Goal: Navigation & Orientation: Find specific page/section

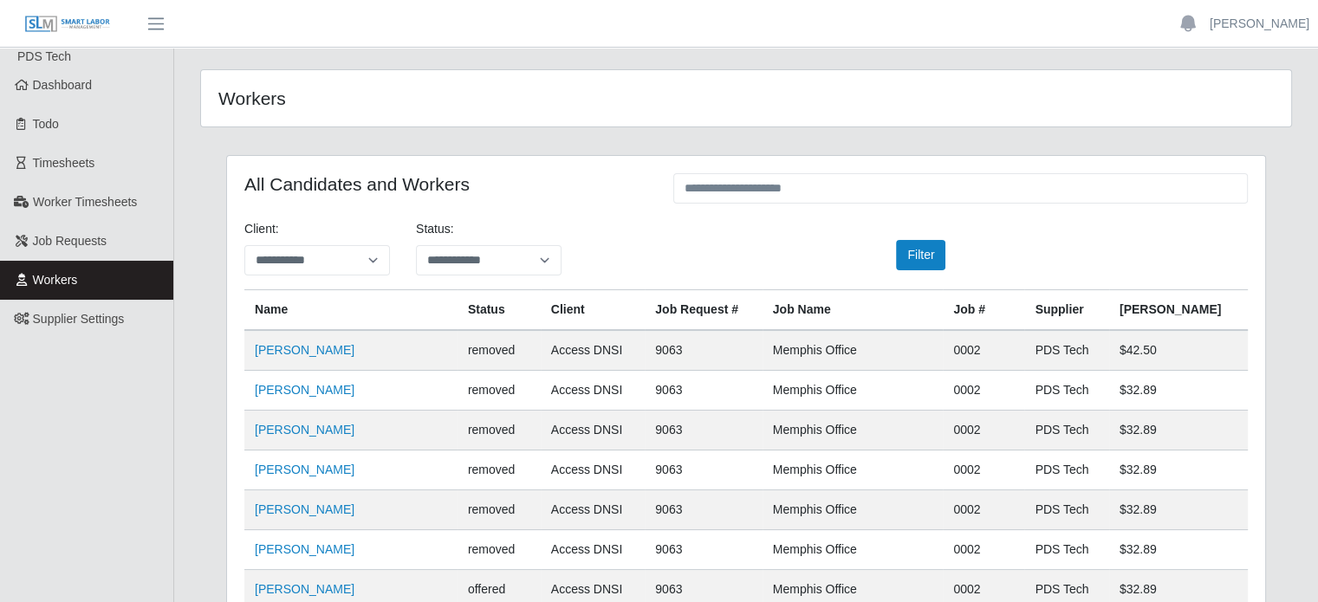
click at [87, 19] on img at bounding box center [67, 24] width 87 height 19
click at [53, 85] on span "Dashboard" at bounding box center [63, 85] width 60 height 14
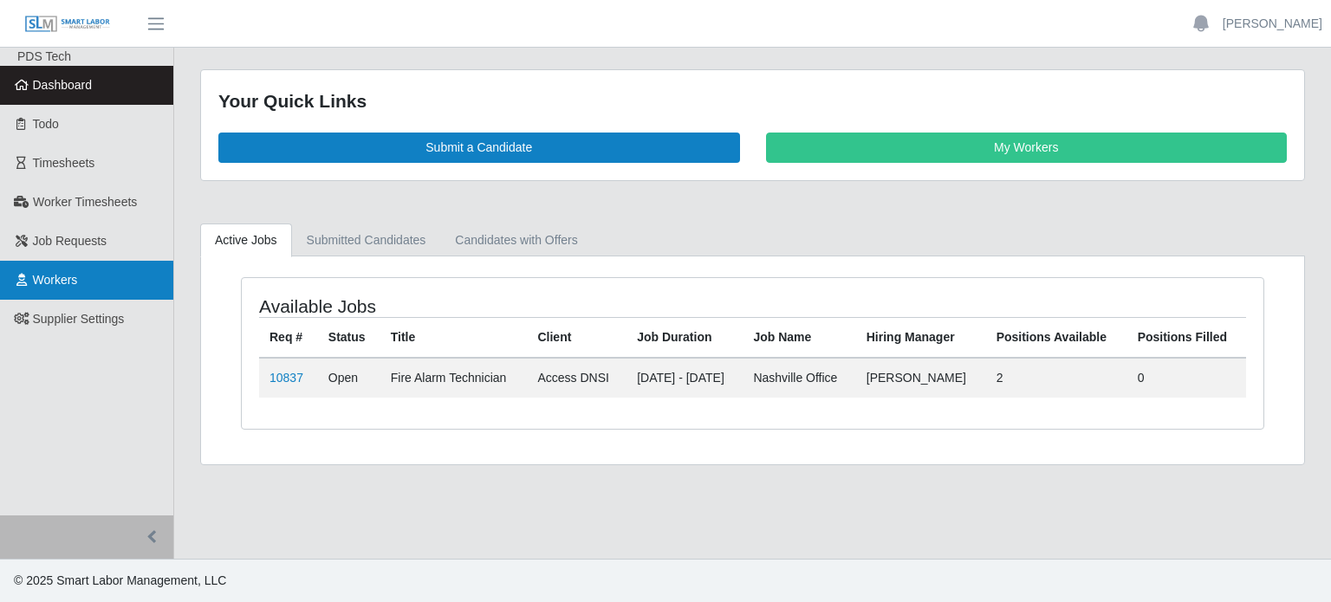
click at [62, 274] on span "Workers" at bounding box center [55, 280] width 45 height 14
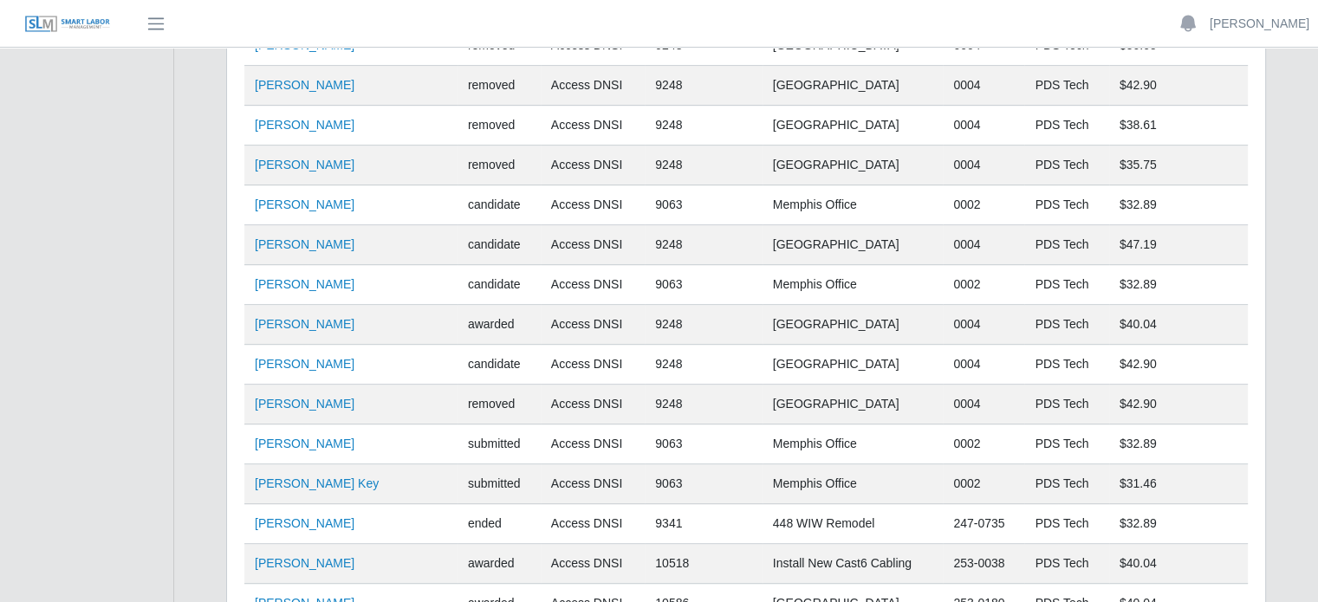
scroll to position [1013, 0]
